Goal: Information Seeking & Learning: Learn about a topic

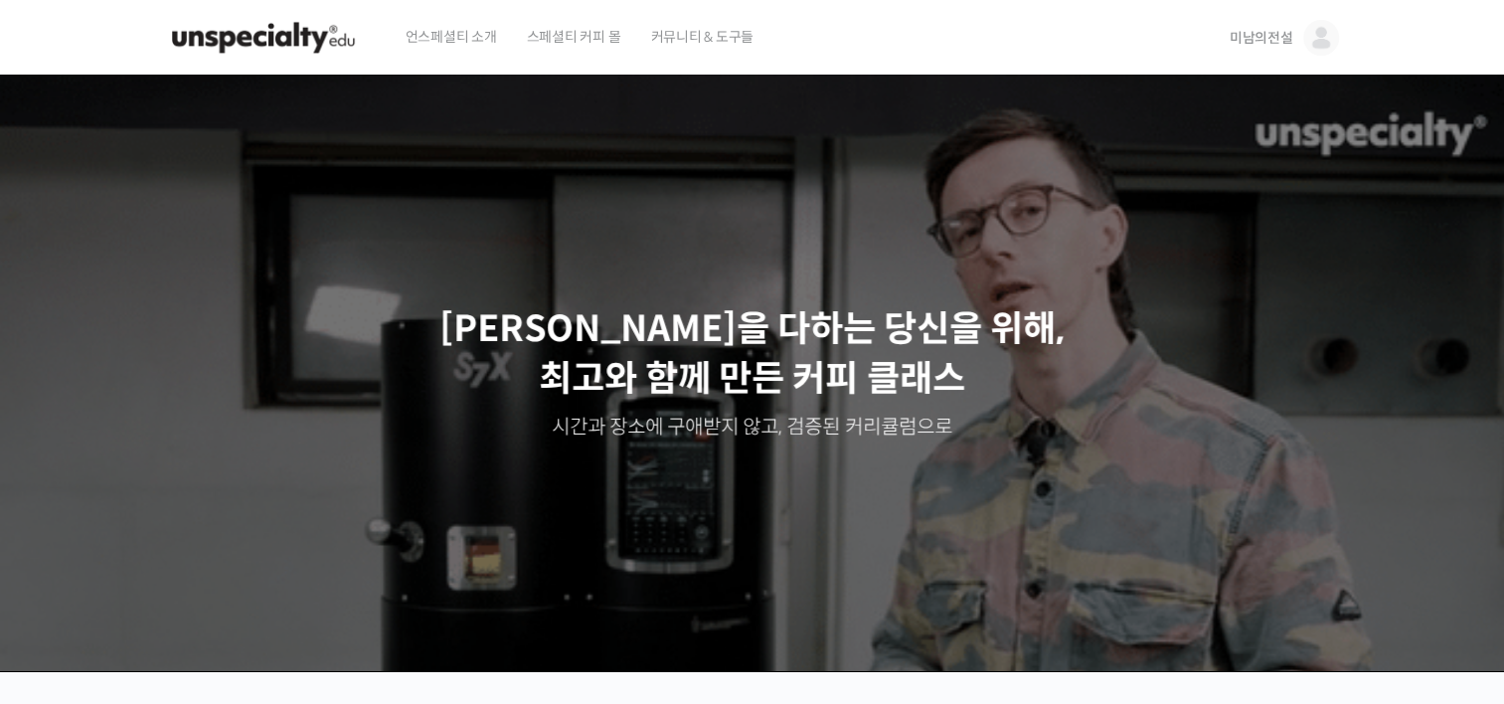
click at [1323, 38] on img at bounding box center [1322, 38] width 36 height 36
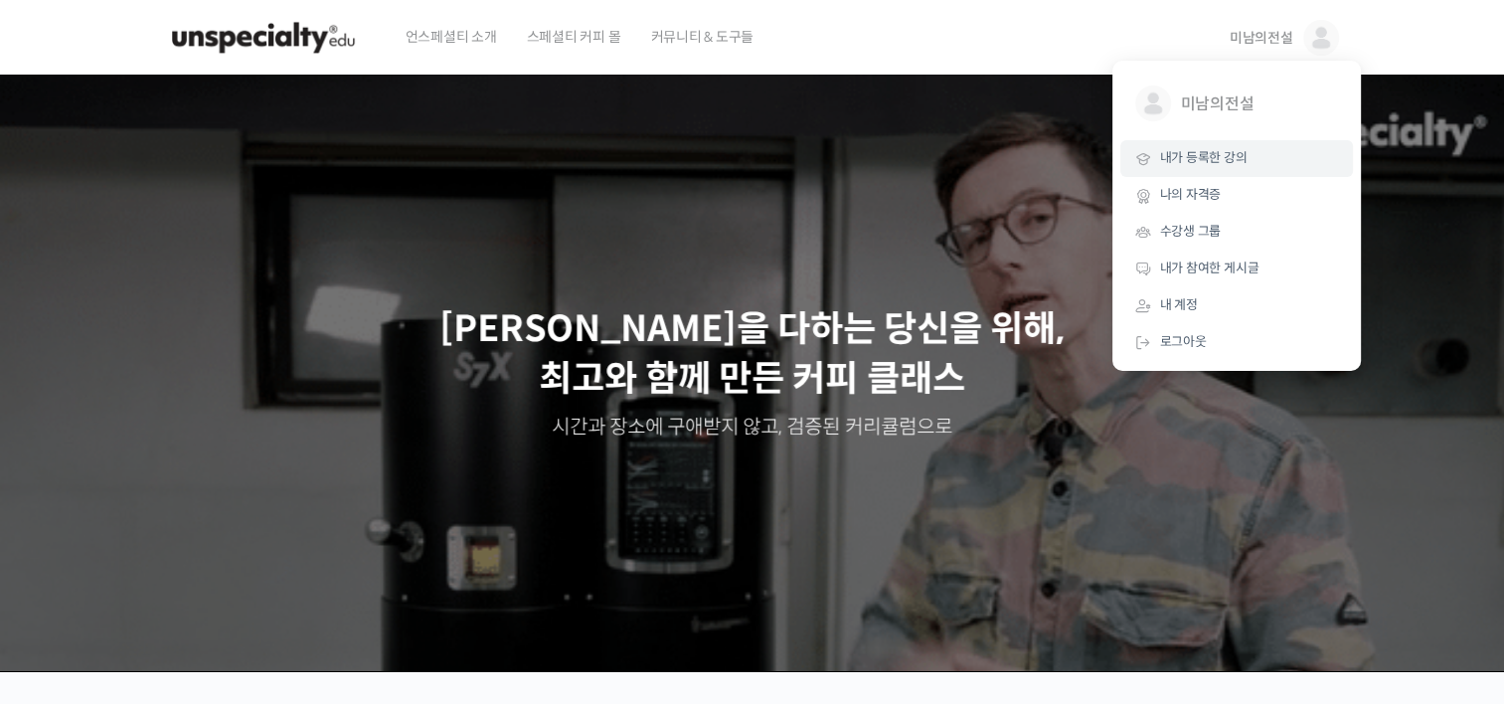
click at [1219, 160] on span "내가 등록한 강의" at bounding box center [1203, 157] width 87 height 17
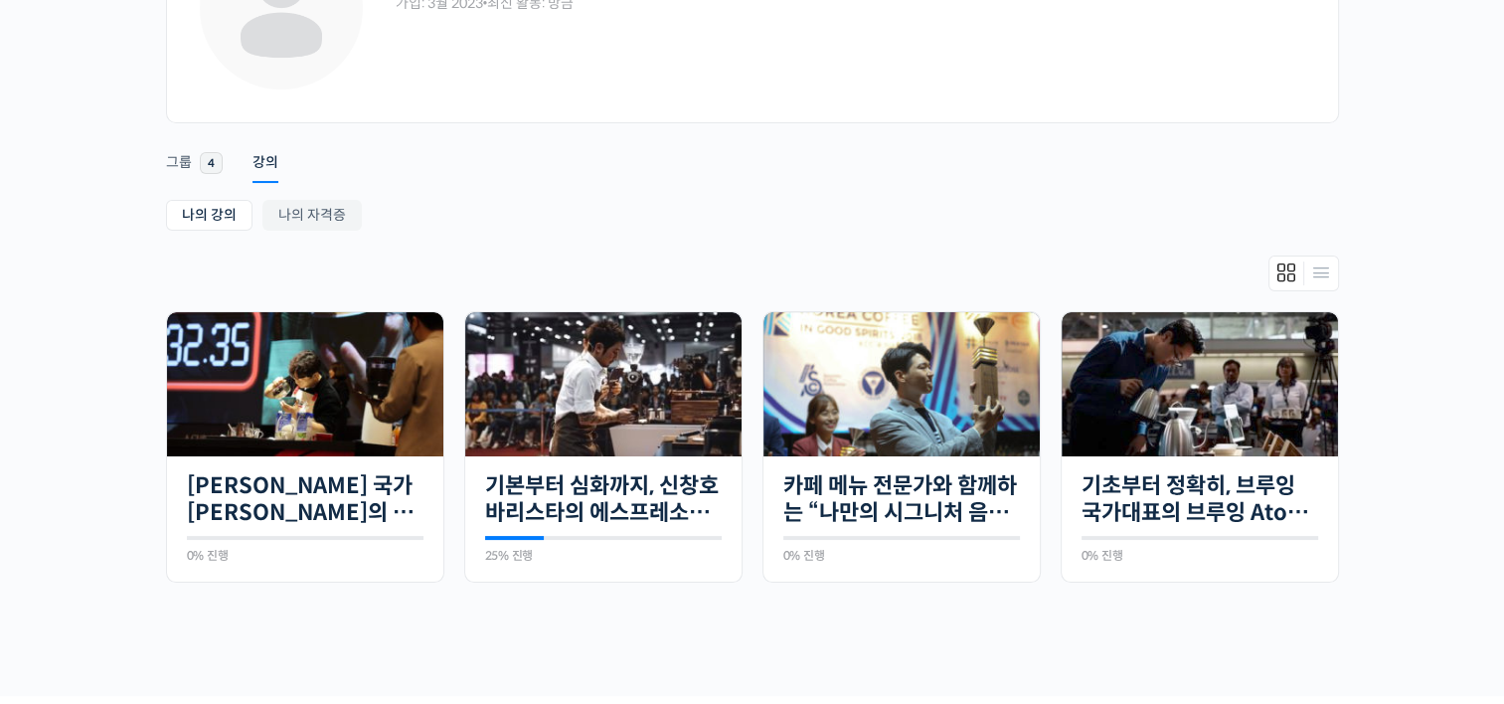
scroll to position [199, 0]
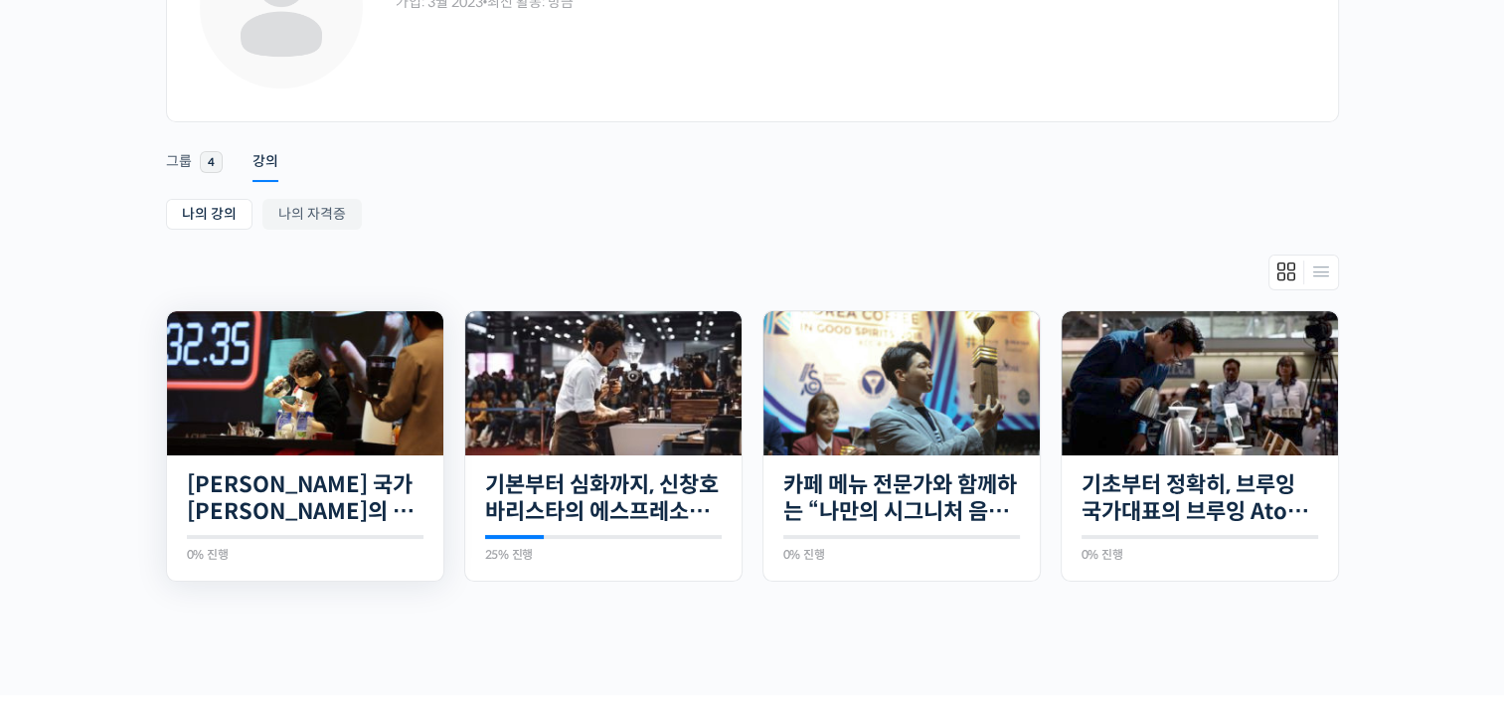
click at [290, 398] on img at bounding box center [305, 383] width 276 height 144
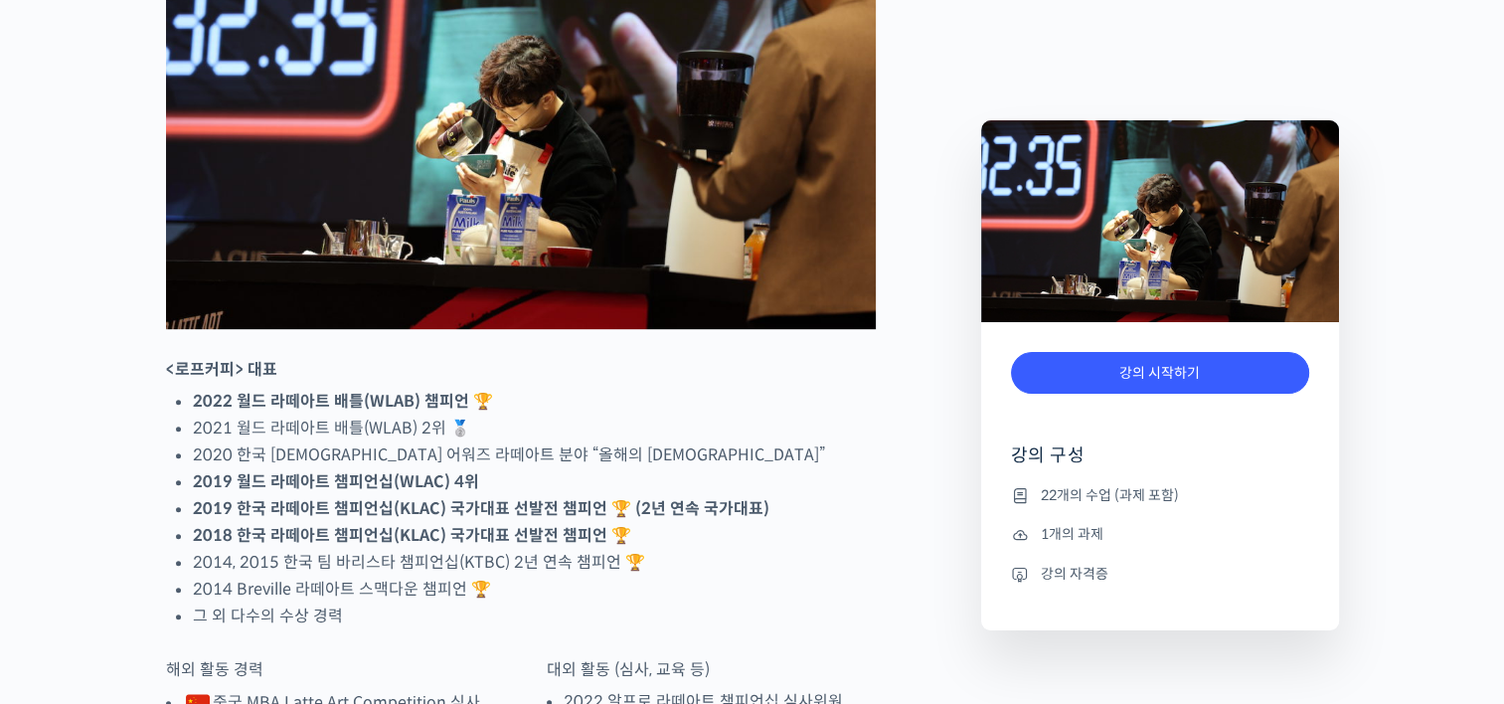
scroll to position [1094, 0]
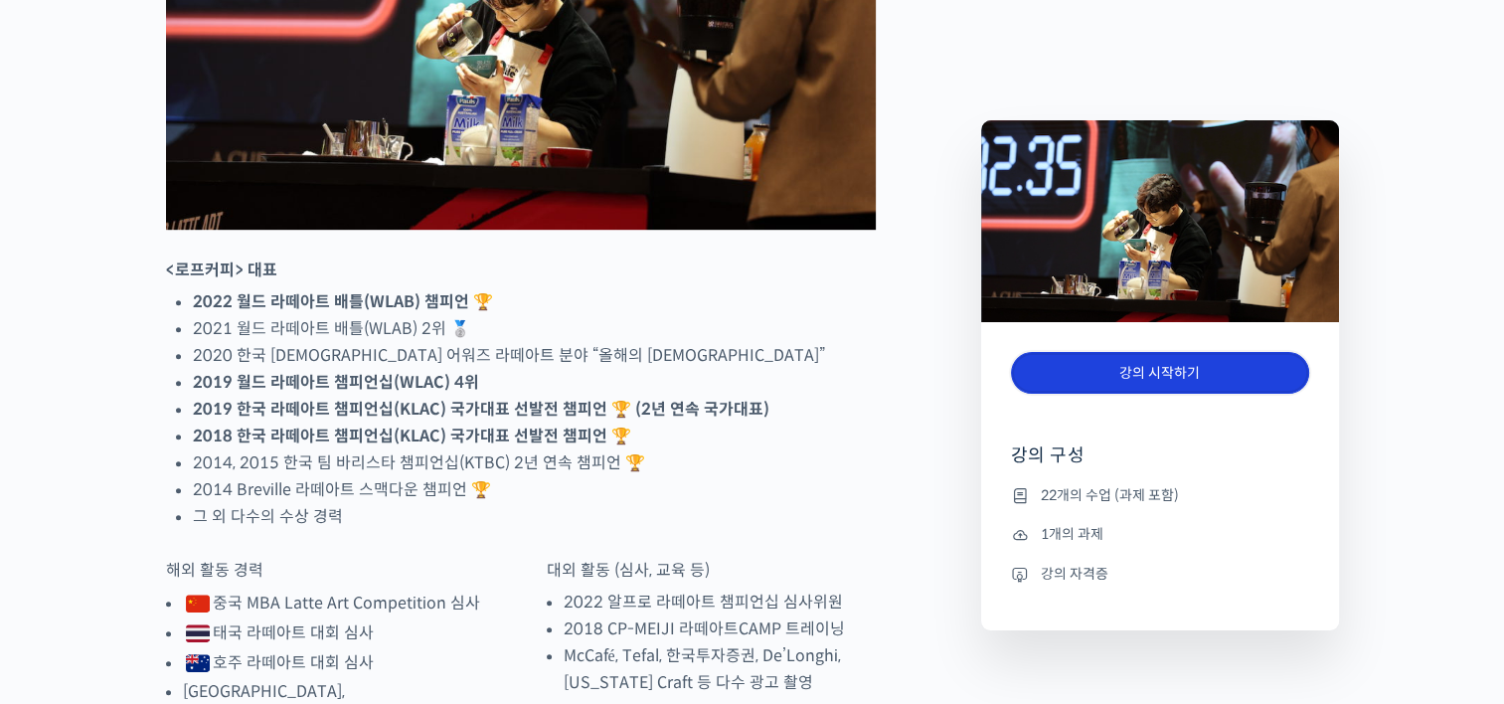
click at [1114, 375] on link "강의 시작하기" at bounding box center [1160, 373] width 298 height 43
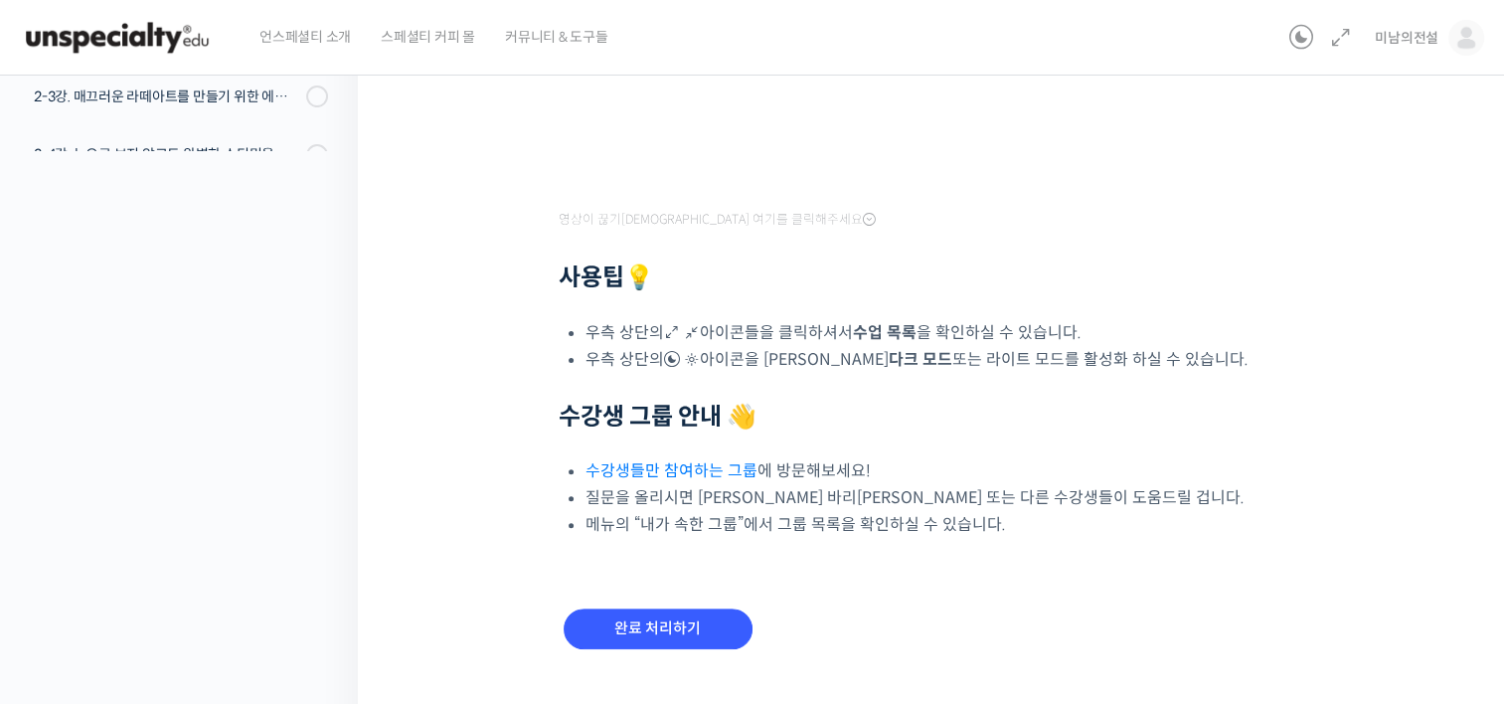
scroll to position [573, 0]
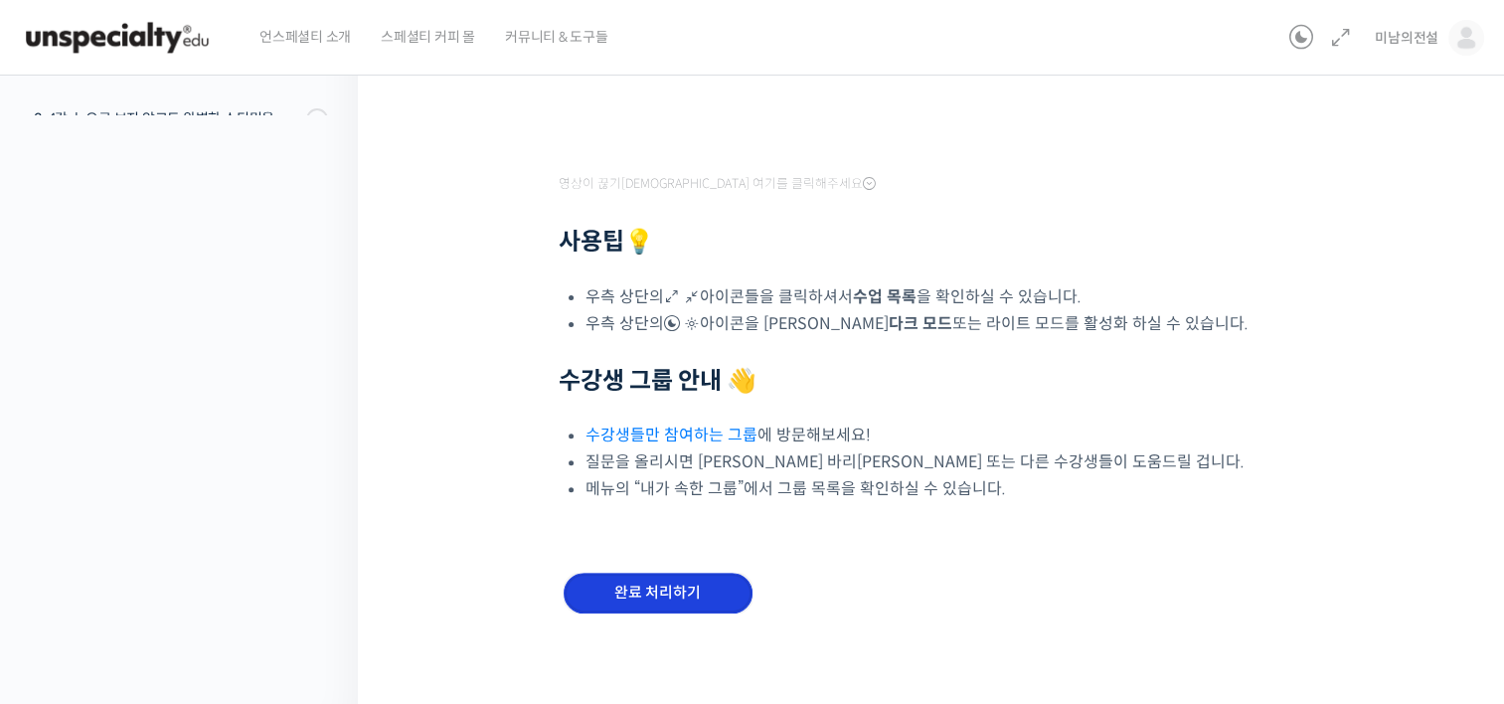
click at [653, 596] on input "완료 처리하기" at bounding box center [658, 593] width 189 height 41
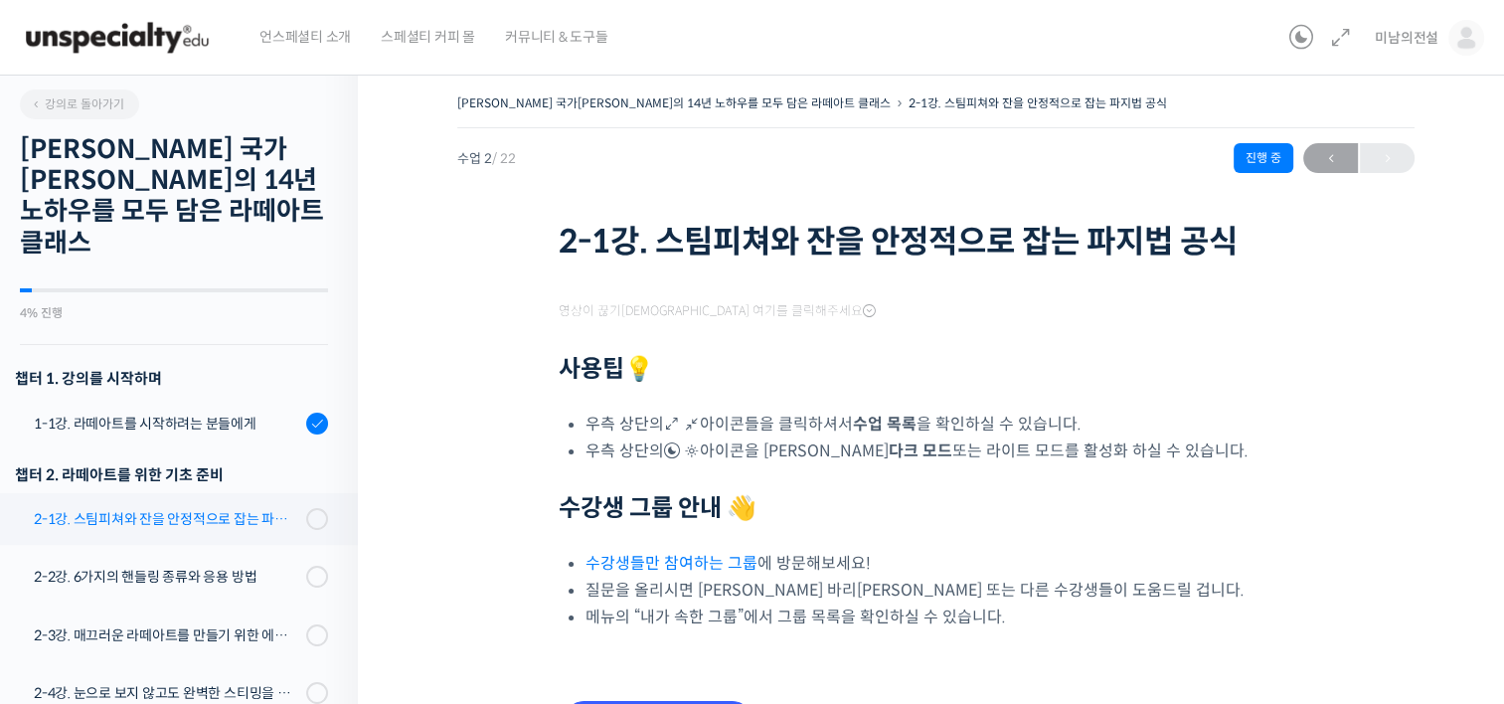
click at [191, 508] on div "2-1강. 스팀피쳐와 잔을 안정적으로 잡는 파지법 공식" at bounding box center [167, 519] width 266 height 22
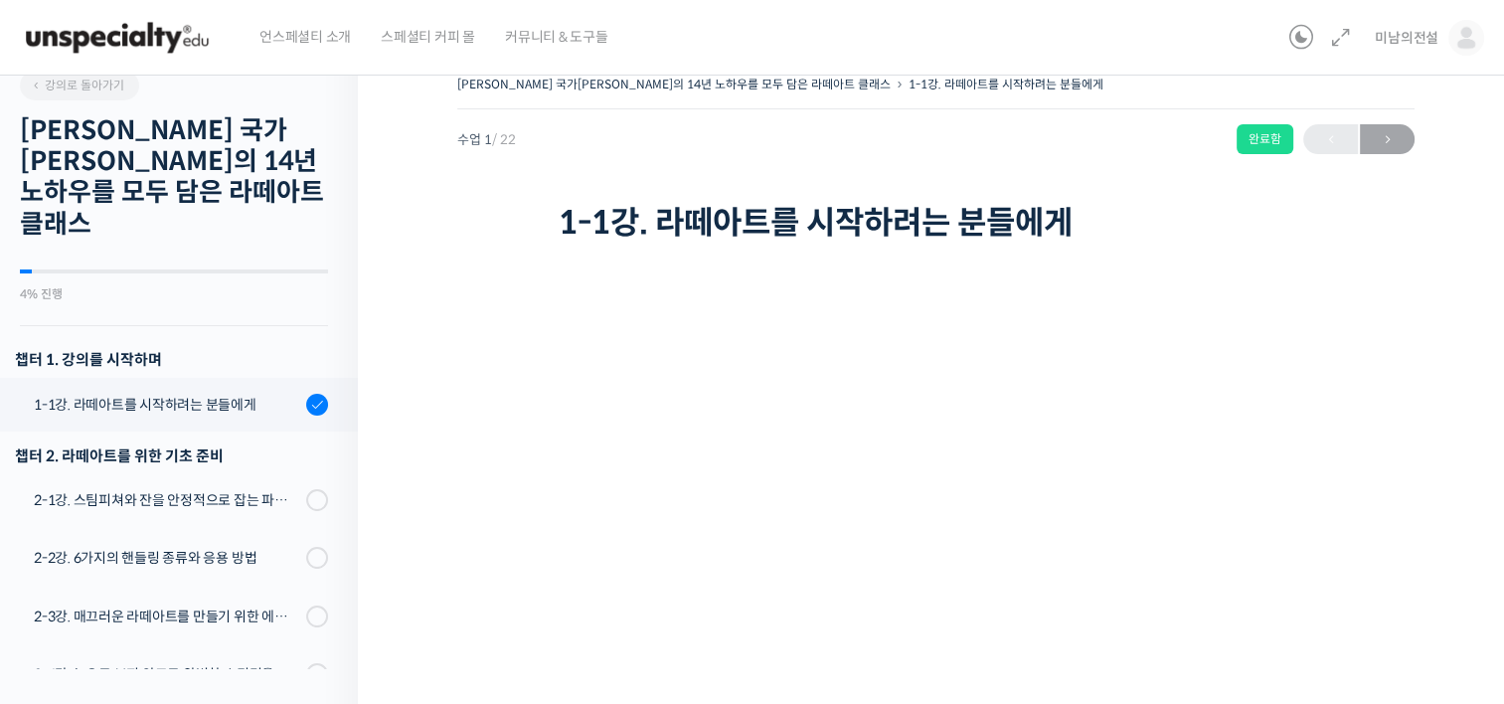
scroll to position [253, 0]
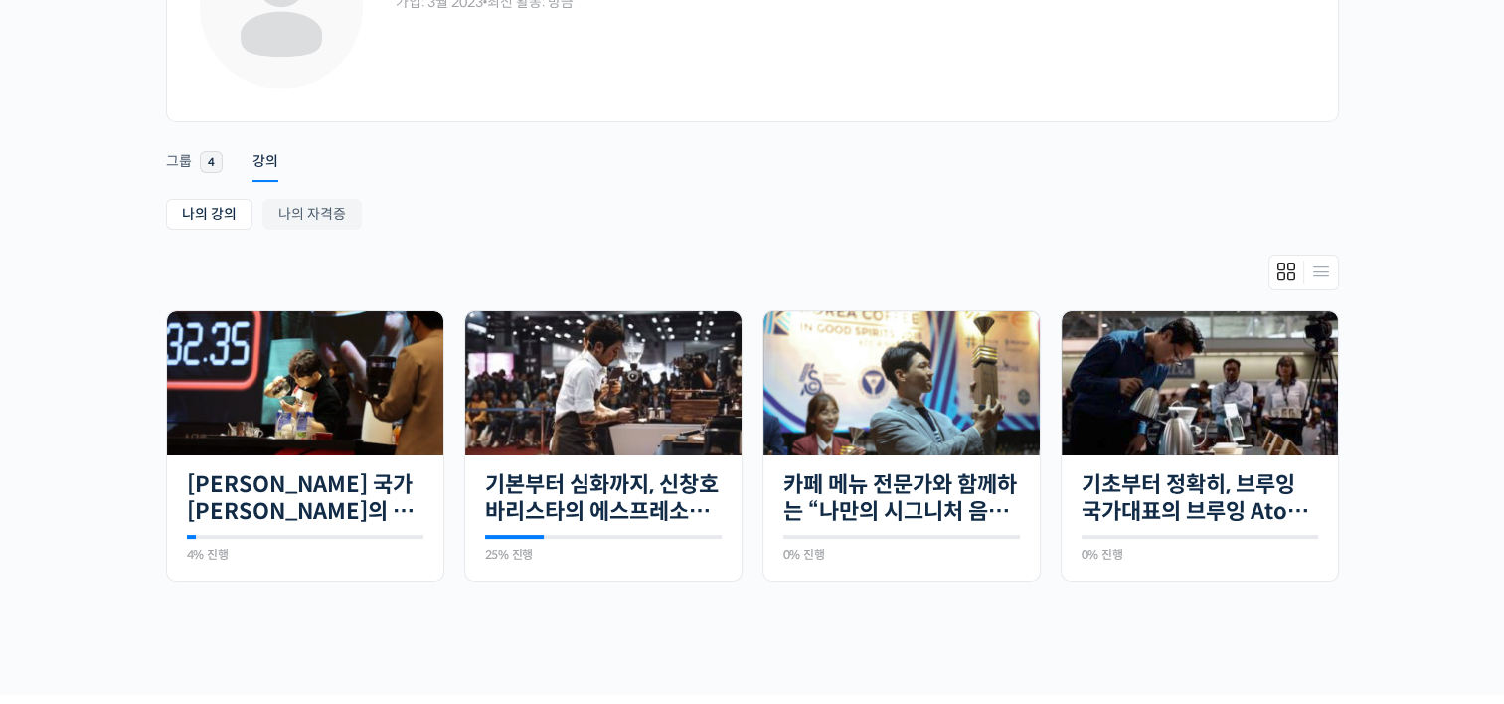
click at [892, 199] on ul "나의 강의 My 강의 나의 자격증" at bounding box center [752, 217] width 1173 height 36
drag, startPoint x: 306, startPoint y: 480, endPoint x: 778, endPoint y: 164, distance: 567.5
click at [778, 164] on ul "Account Notifications 그룹 4 강의" at bounding box center [752, 152] width 1173 height 50
click at [603, 487] on link "기본부터 심화까지, 신창호 바리스타의 에스프레소 AtoZ" at bounding box center [603, 498] width 237 height 55
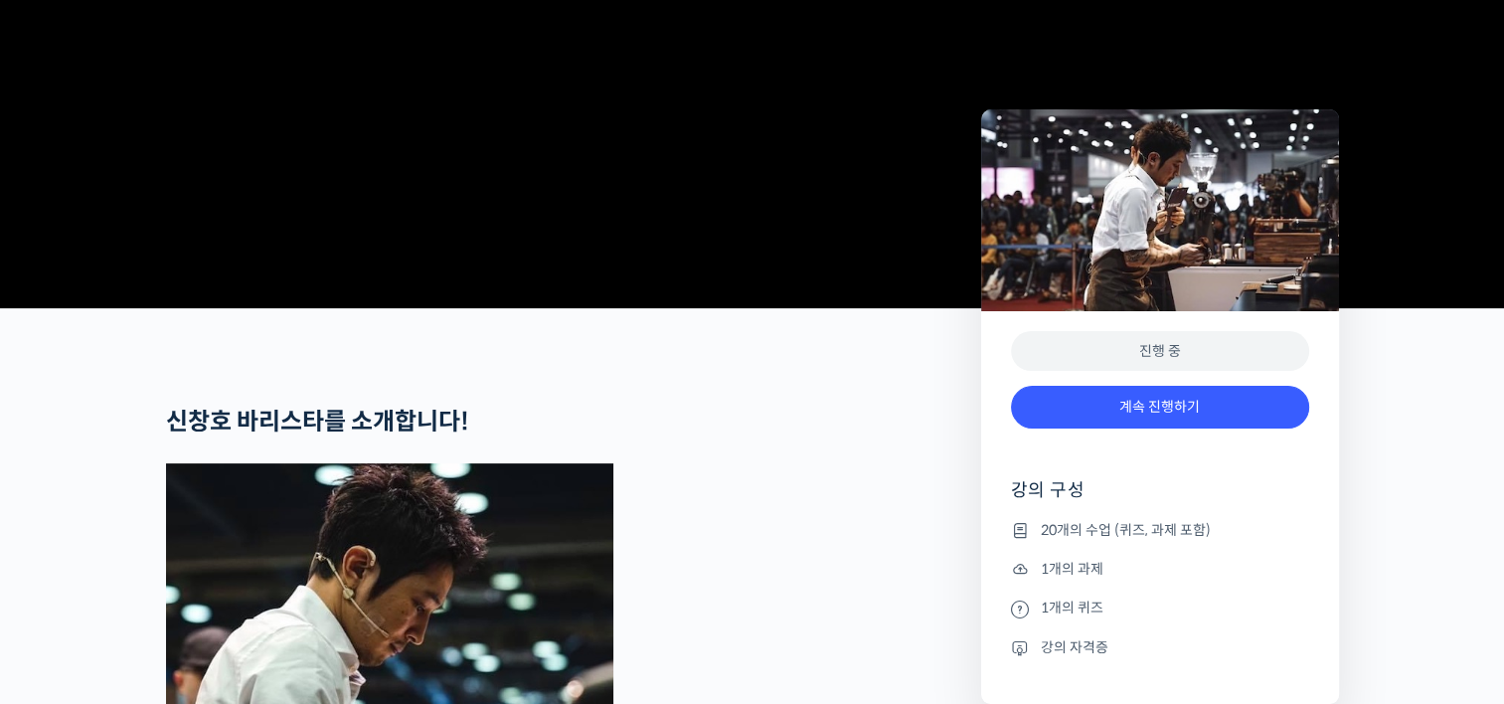
scroll to position [497, 0]
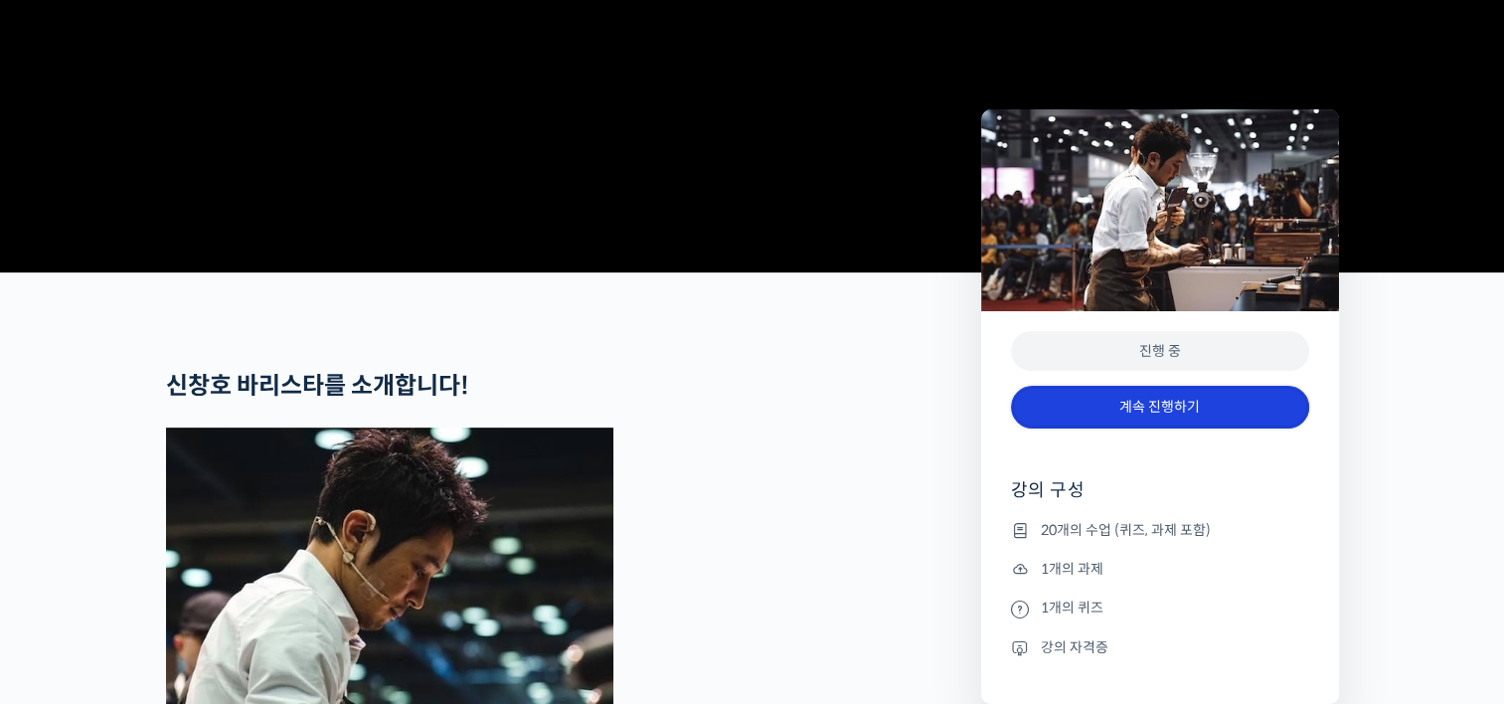
click at [1174, 403] on link "계속 진행하기" at bounding box center [1160, 407] width 298 height 43
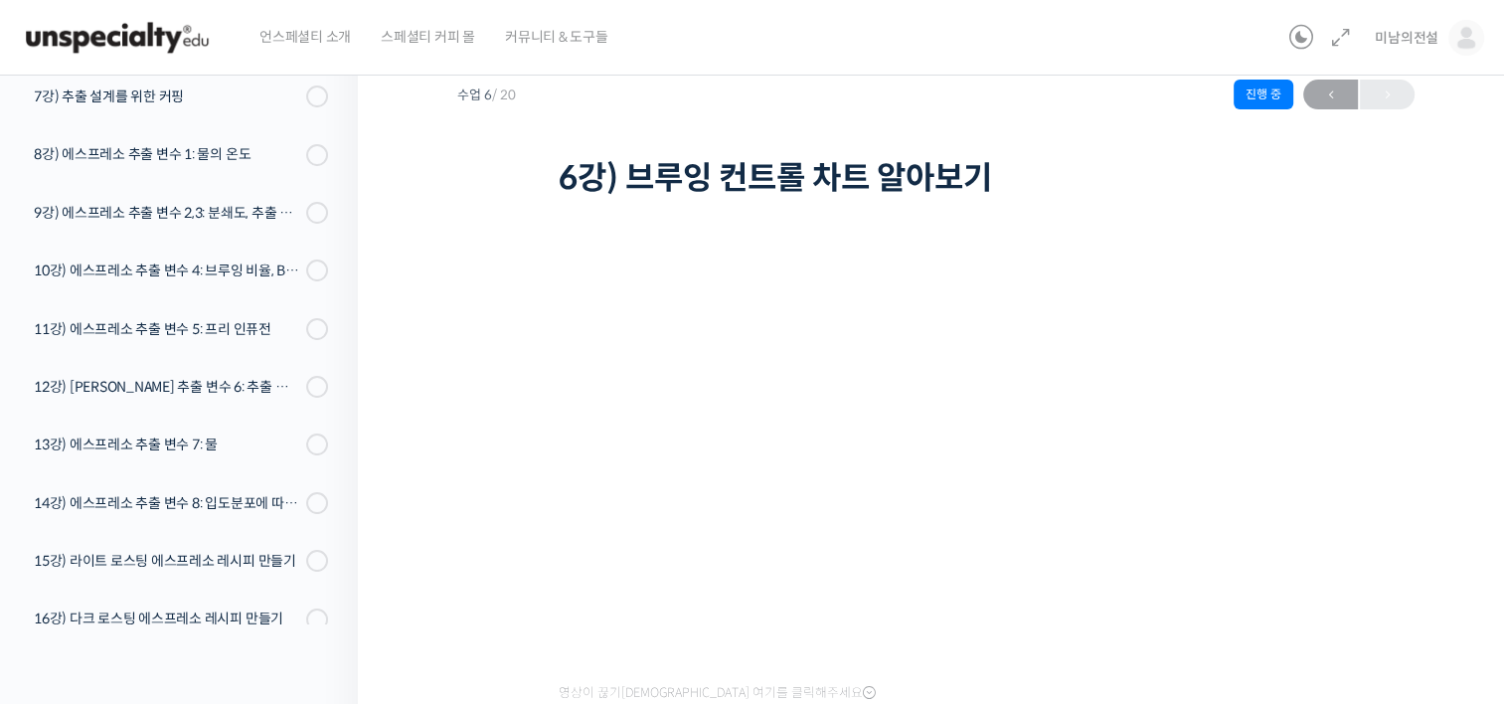
scroll to position [99, 0]
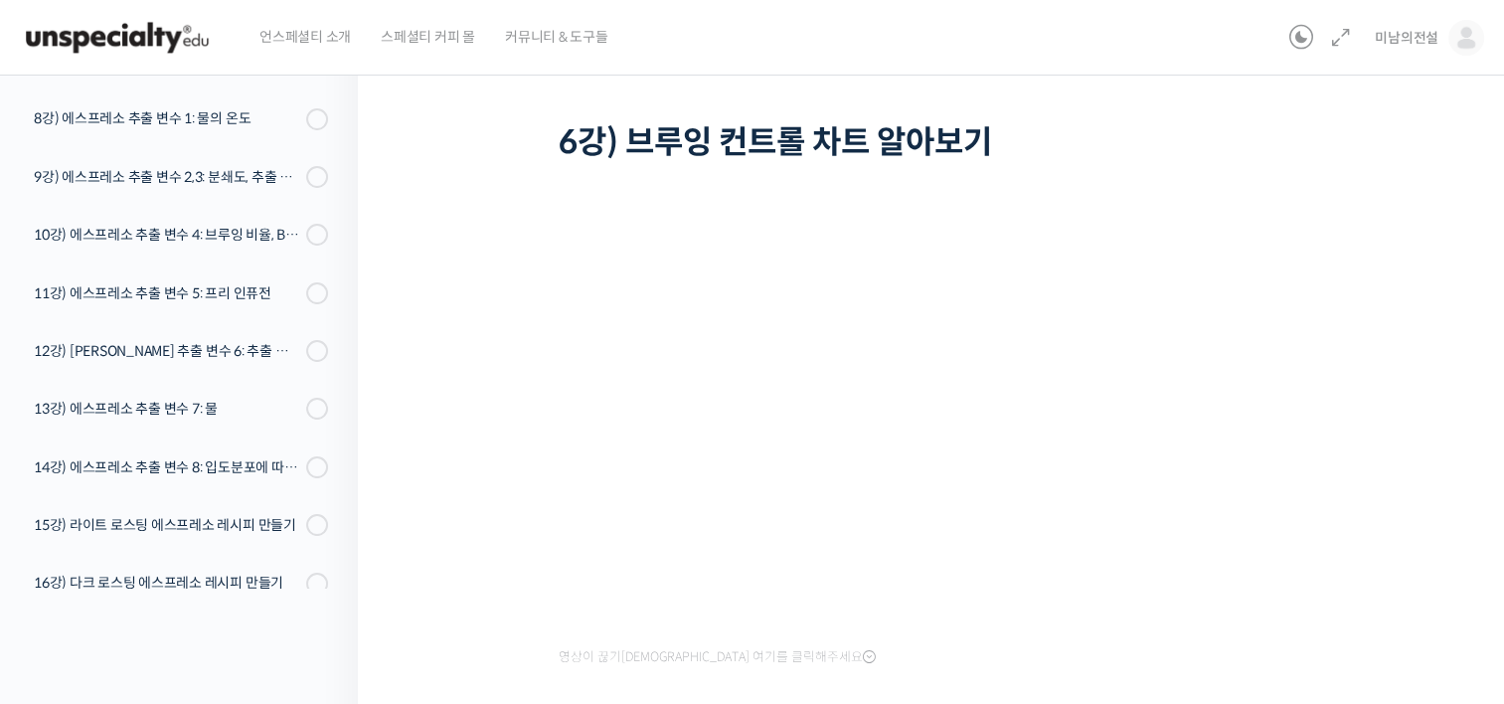
click at [501, 491] on div "기본부터 심화까지, 신창호 바리스타의 에스프레소 AtoZ 6강) 브루잉 컨트롤 차트 알아보기 진행 중 수업 6 / 20 진행 중 ← 이전 6강…" at bounding box center [936, 412] width 958 height 845
click at [523, 548] on div "기본부터 심화까지, 신창호 바리스타의 에스프레소 AtoZ 6강) 브루잉 컨트롤 차트 알아보기 진행 중 수업 6 / 20 진행 중 ← 이전 6강…" at bounding box center [936, 412] width 958 height 845
click at [493, 572] on div "기본부터 심화까지, 신창호 바리스타의 에스프레소 AtoZ 6강) 브루잉 컨트롤 차트 알아보기 진행 중 수업 6 / 20 진행 중 ← 이전 6강…" at bounding box center [936, 412] width 958 height 845
click at [489, 664] on div "기본부터 심화까지, 신창호 바리스타의 에스프레소 AtoZ 6강) 브루잉 컨트롤 차트 알아보기 진행 중 수업 6 / 20 진행 중 ← 이전 6강…" at bounding box center [936, 412] width 958 height 845
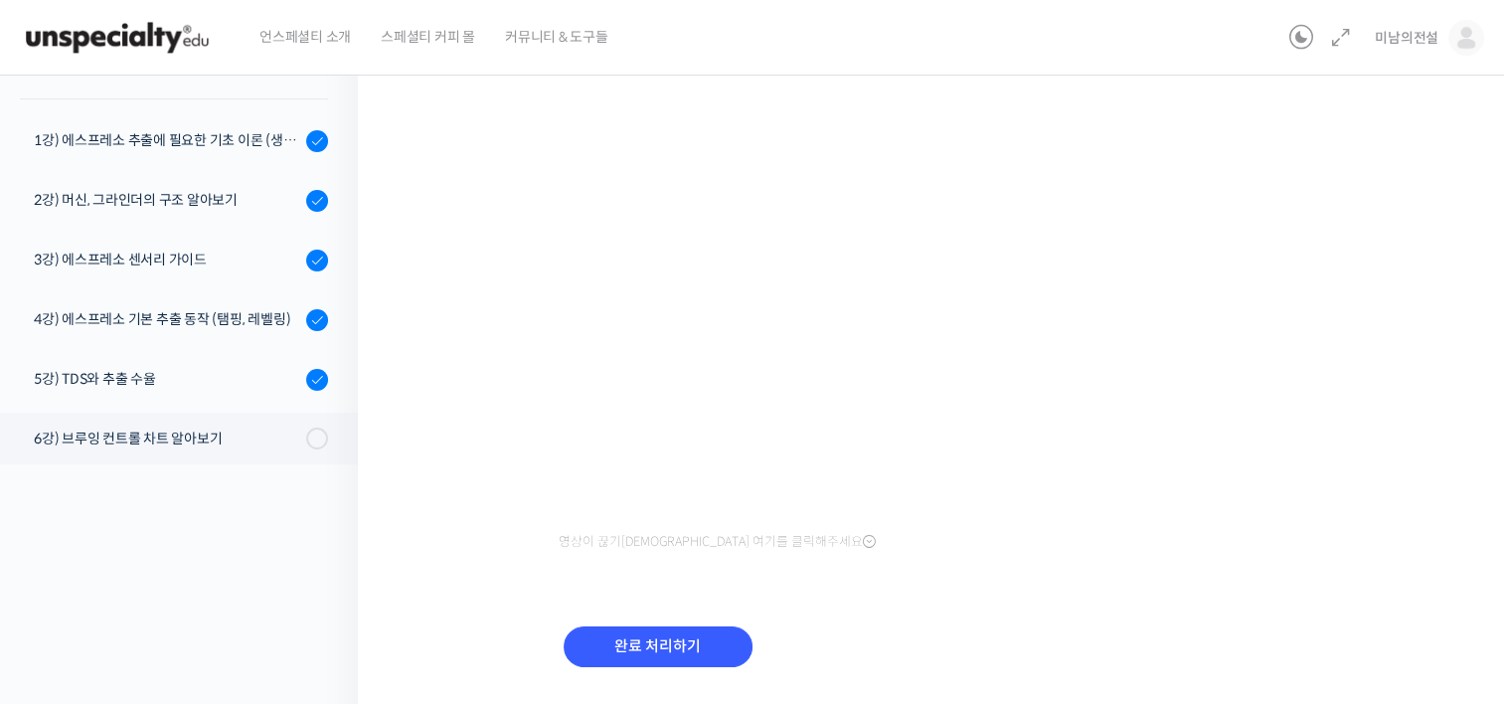
scroll to position [168, 0]
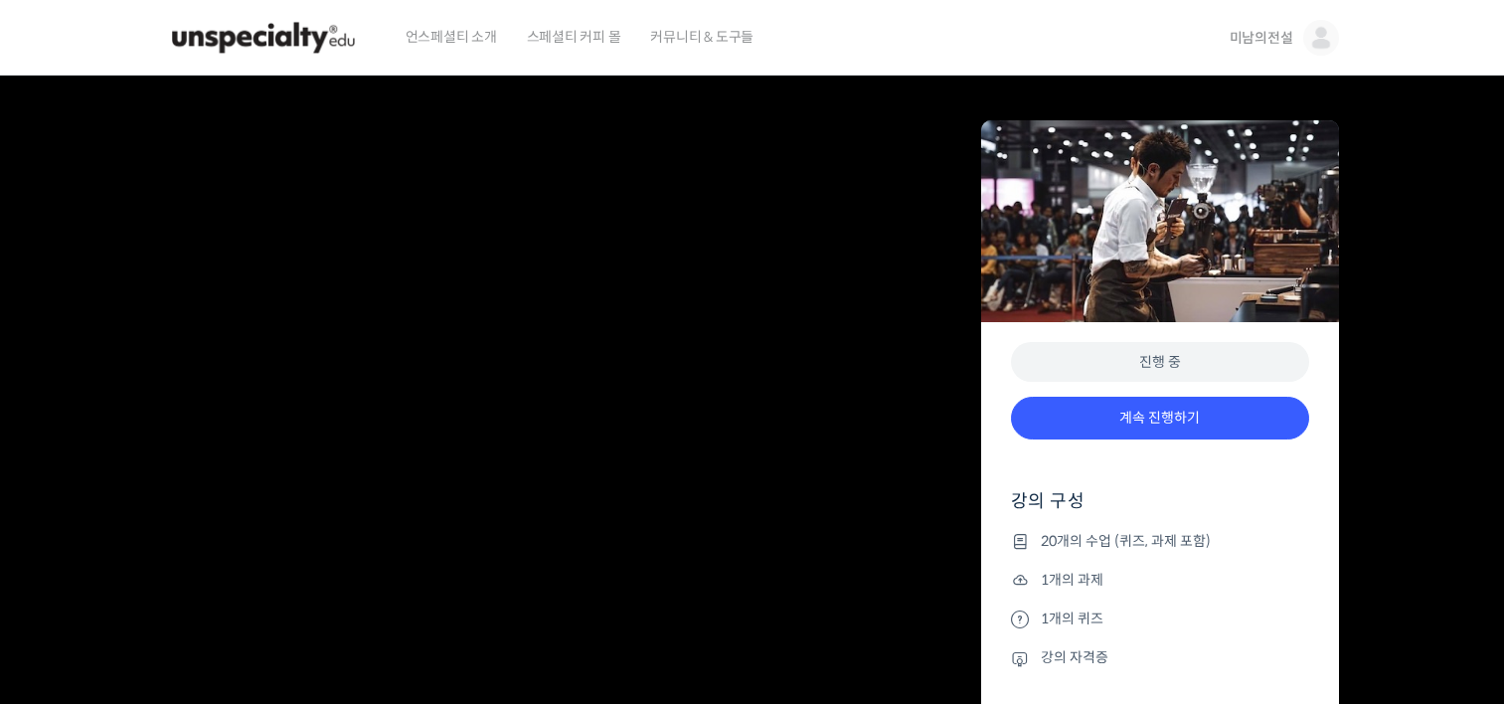
scroll to position [1007, 0]
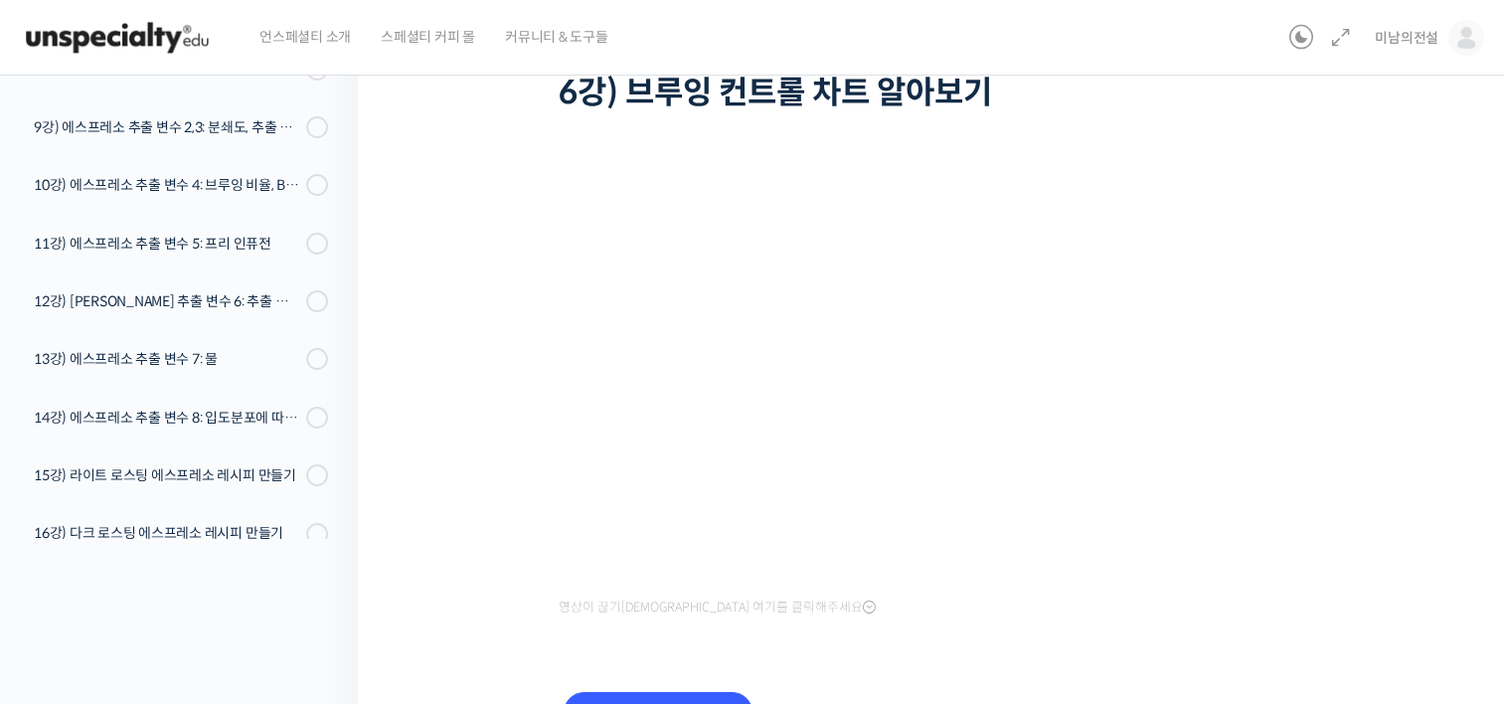
scroll to position [199, 0]
